Goal: Use online tool/utility: Utilize a website feature to perform a specific function

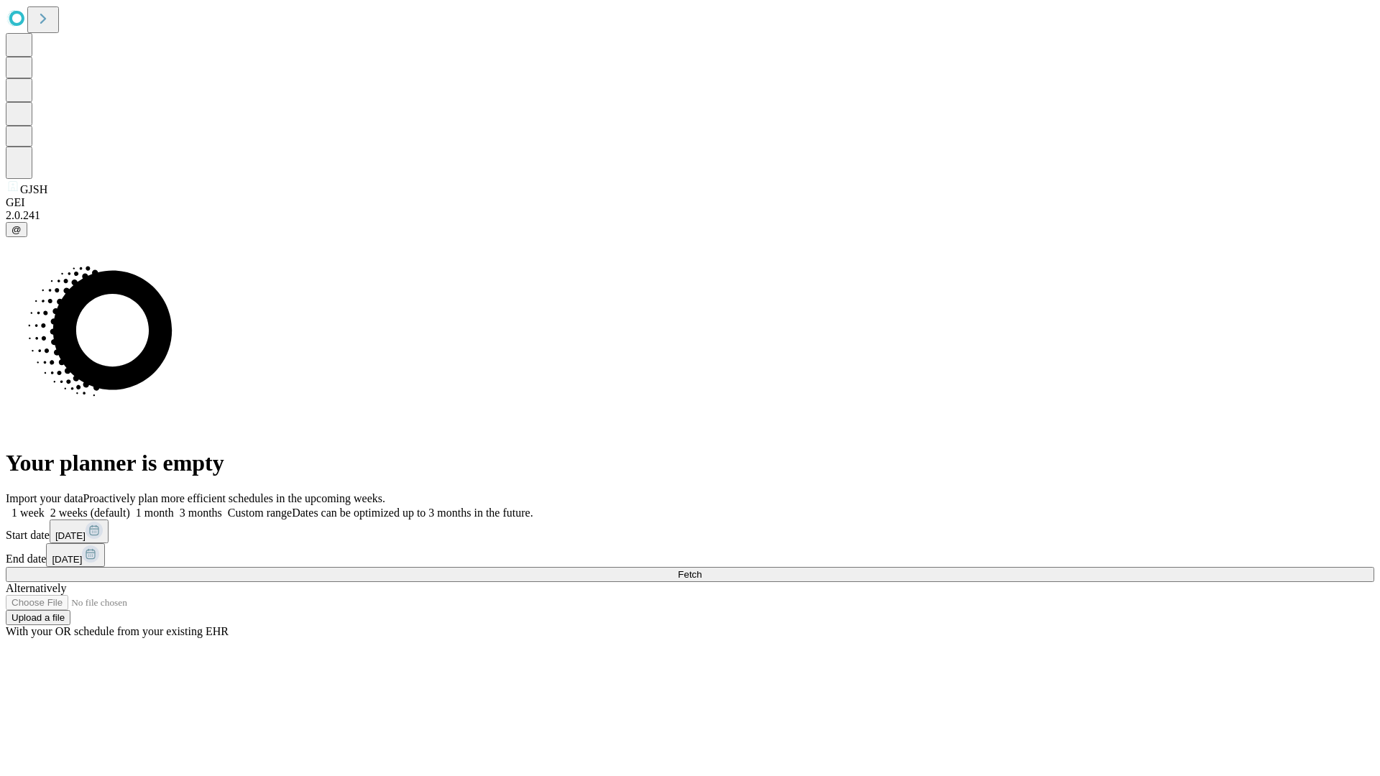
click at [701, 569] on span "Fetch" at bounding box center [690, 574] width 24 height 11
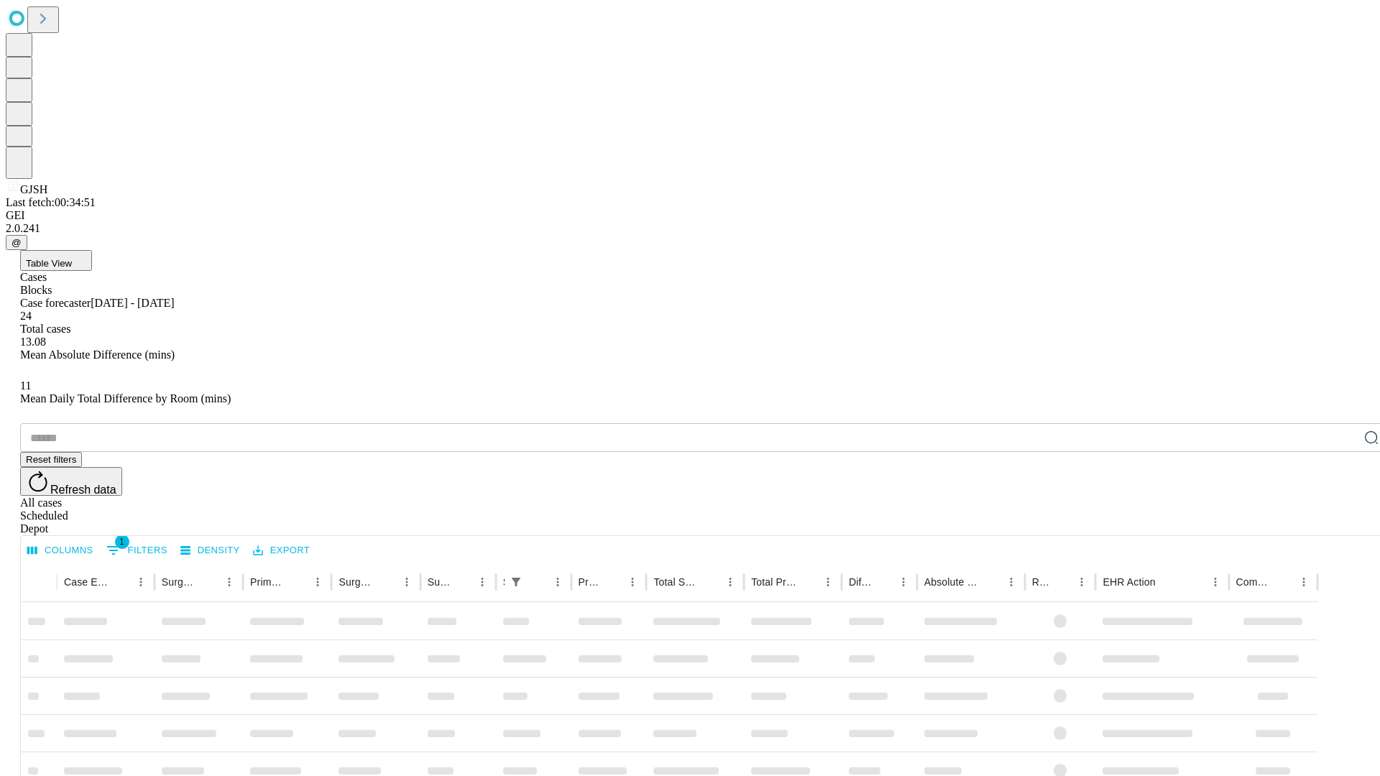
click at [72, 258] on span "Table View" at bounding box center [49, 263] width 46 height 11
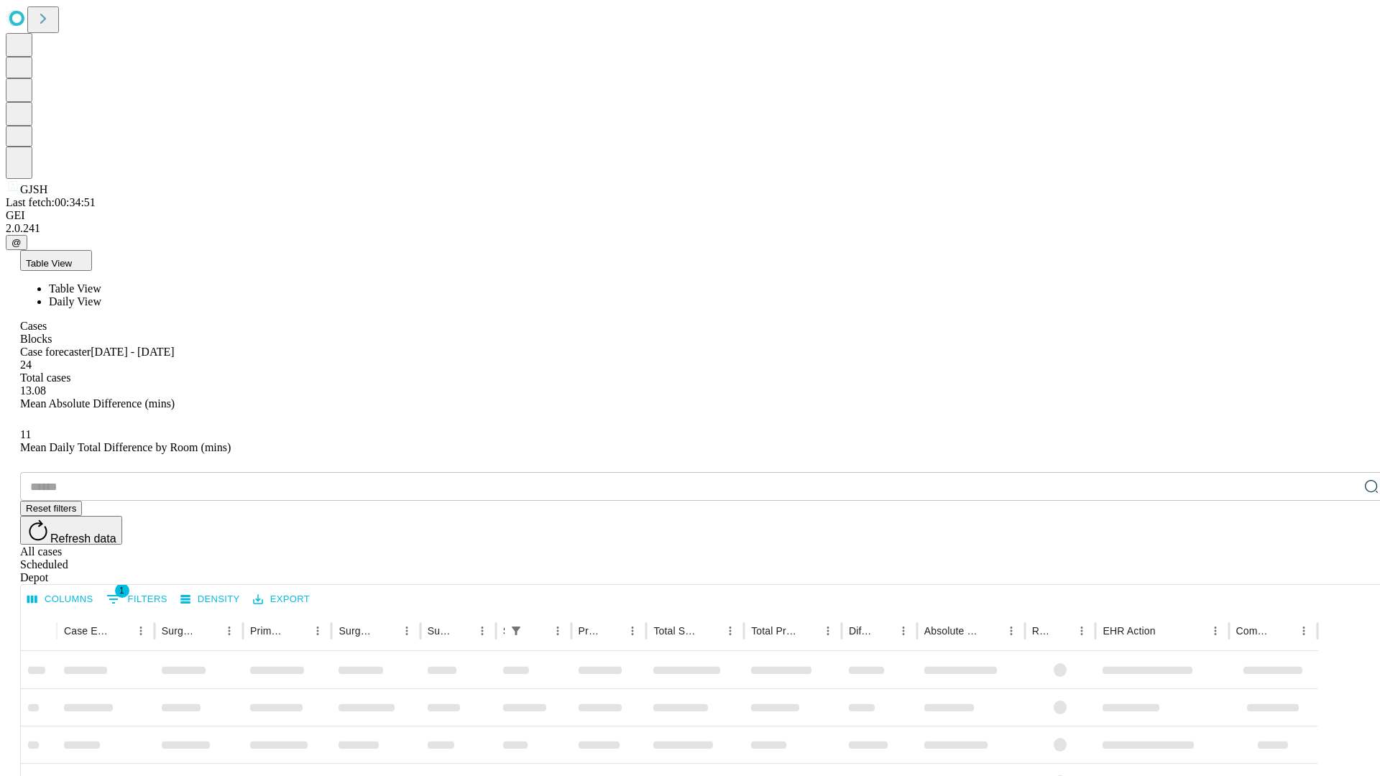
click at [101, 295] on span "Daily View" at bounding box center [75, 301] width 52 height 12
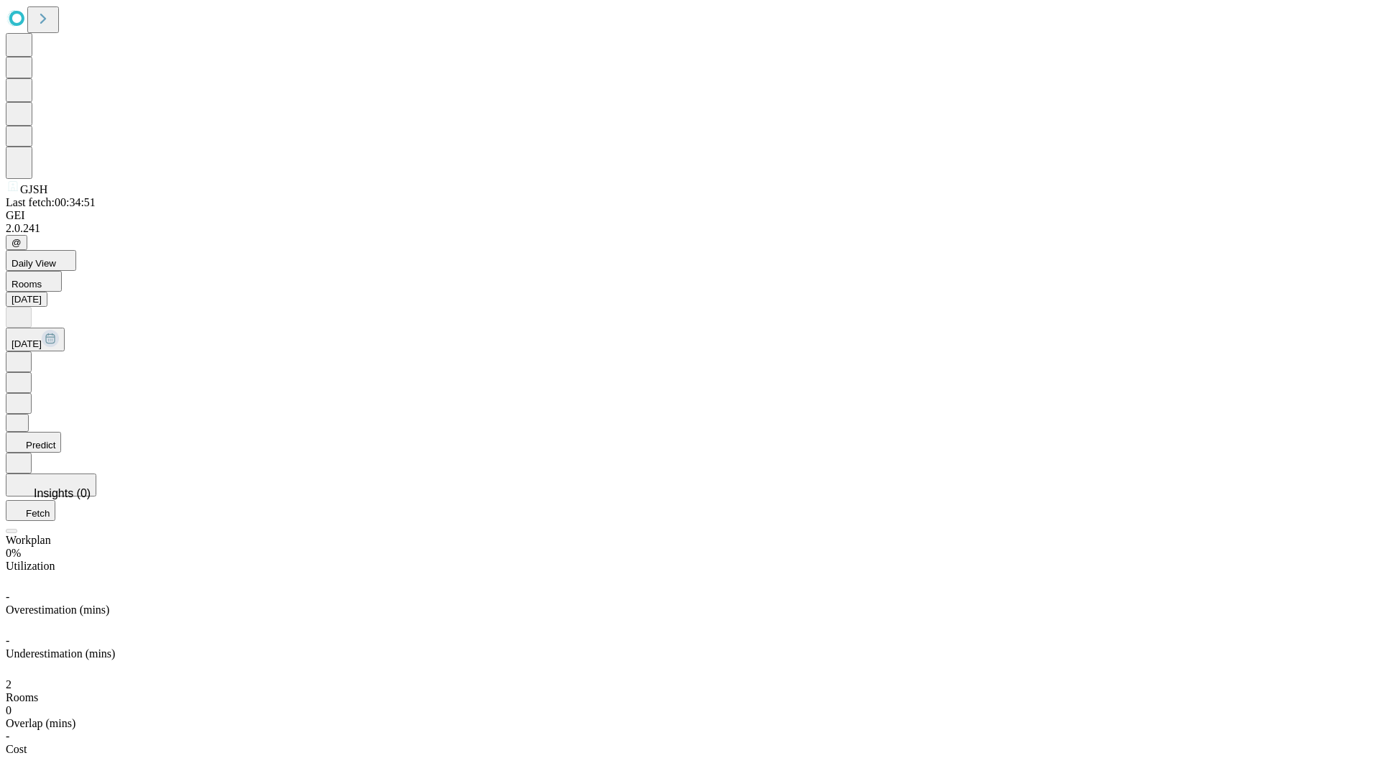
click at [61, 432] on button "Predict" at bounding box center [33, 442] width 55 height 21
